Goal: Transaction & Acquisition: Purchase product/service

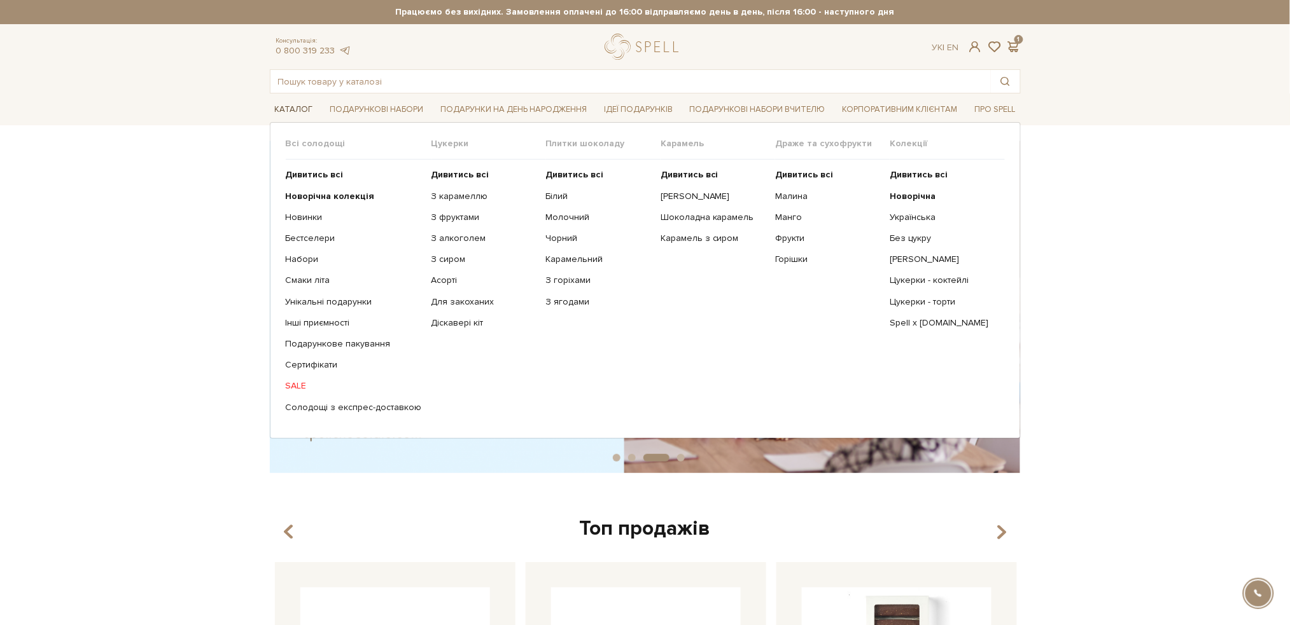
click at [290, 108] on link "Каталог" at bounding box center [294, 110] width 48 height 20
